Goal: Information Seeking & Learning: Find specific fact

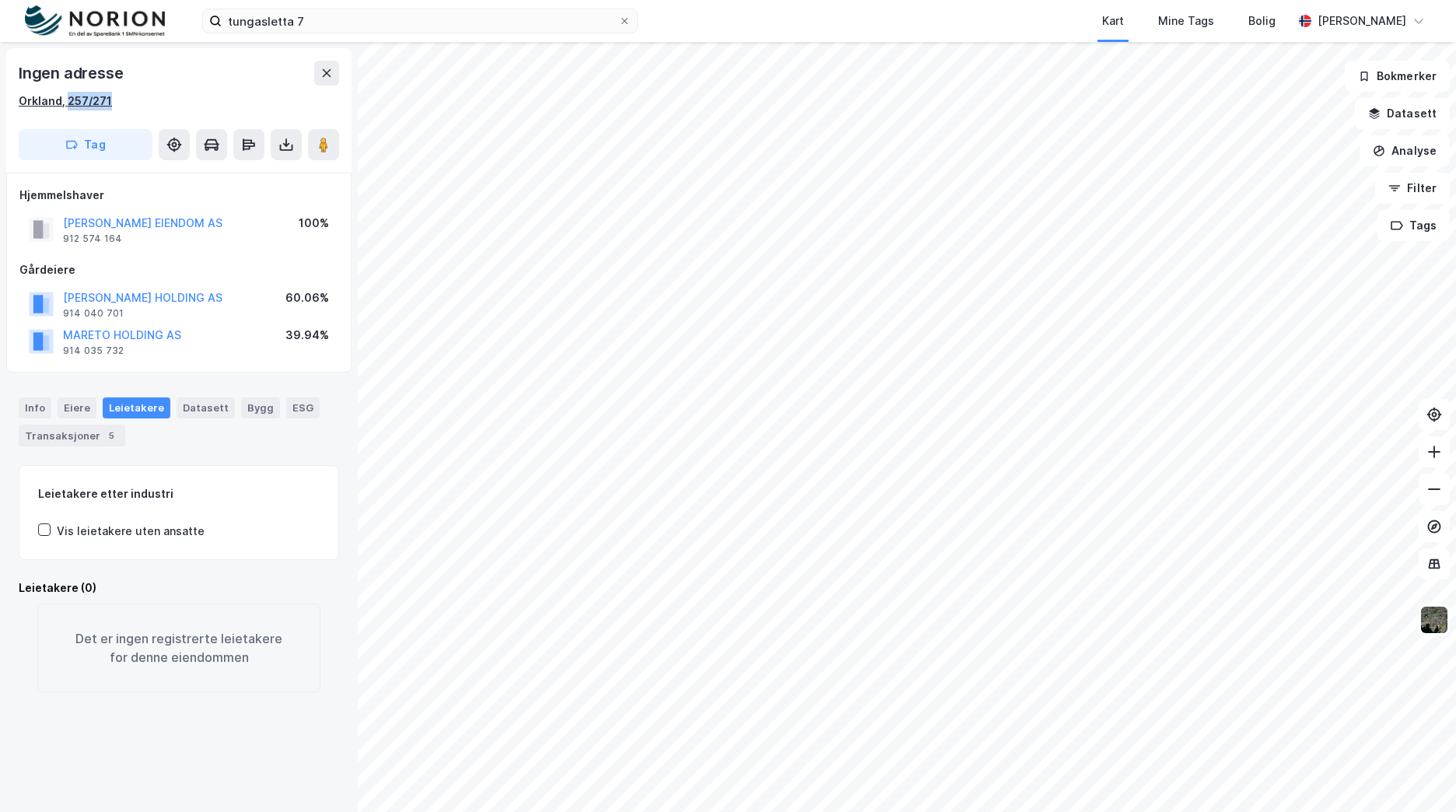
drag, startPoint x: 113, startPoint y: 100, endPoint x: 64, endPoint y: 103, distance: 49.1
click at [64, 103] on div "Orkland, 257/271" at bounding box center [178, 100] width 321 height 18
copy div "257/271"
click at [27, 405] on div "Info" at bounding box center [34, 407] width 33 height 20
